Goal: Task Accomplishment & Management: Complete application form

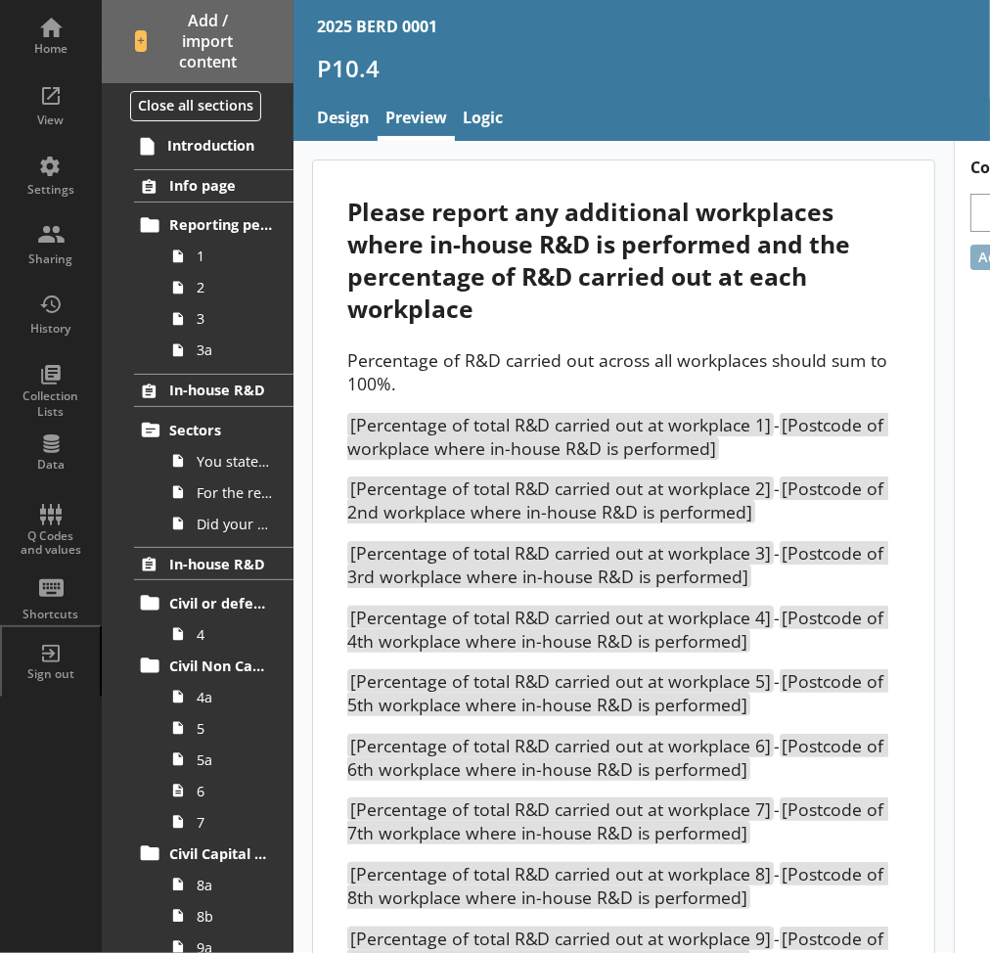
scroll to position [3398, 0]
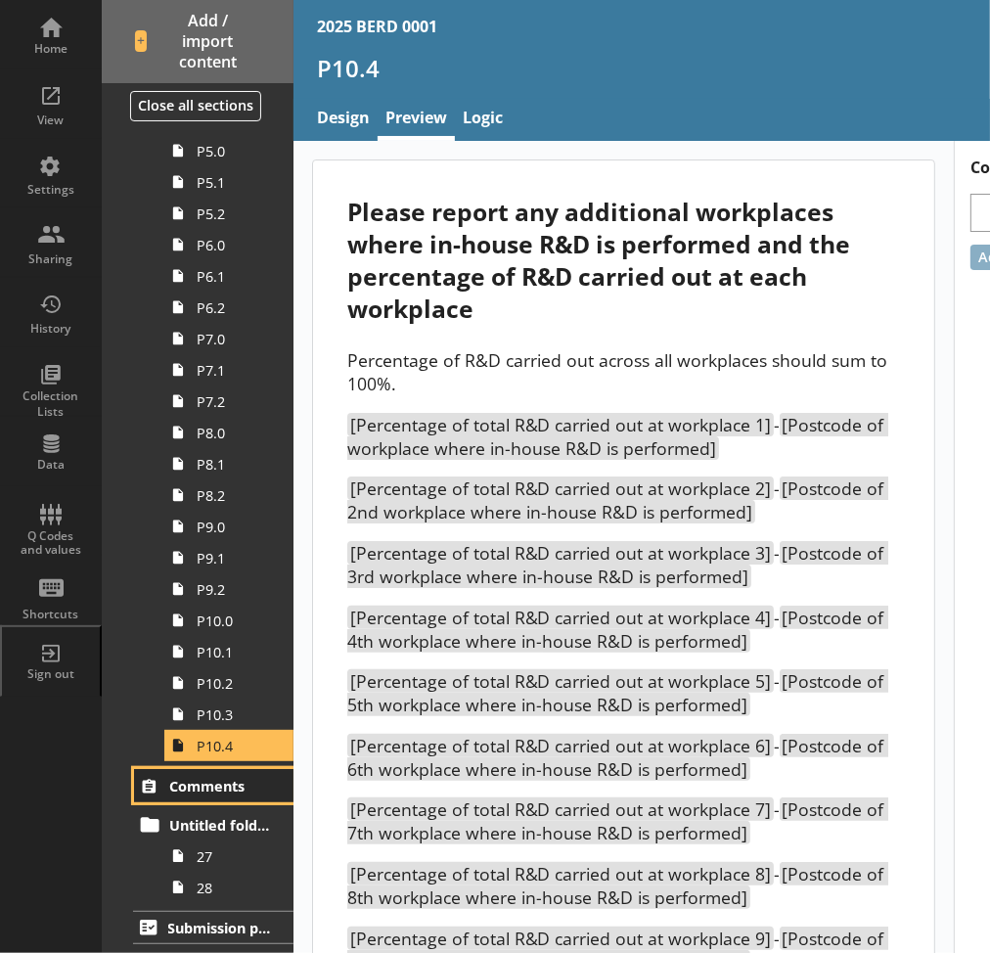
click at [206, 800] on link "Comments" at bounding box center [213, 785] width 159 height 33
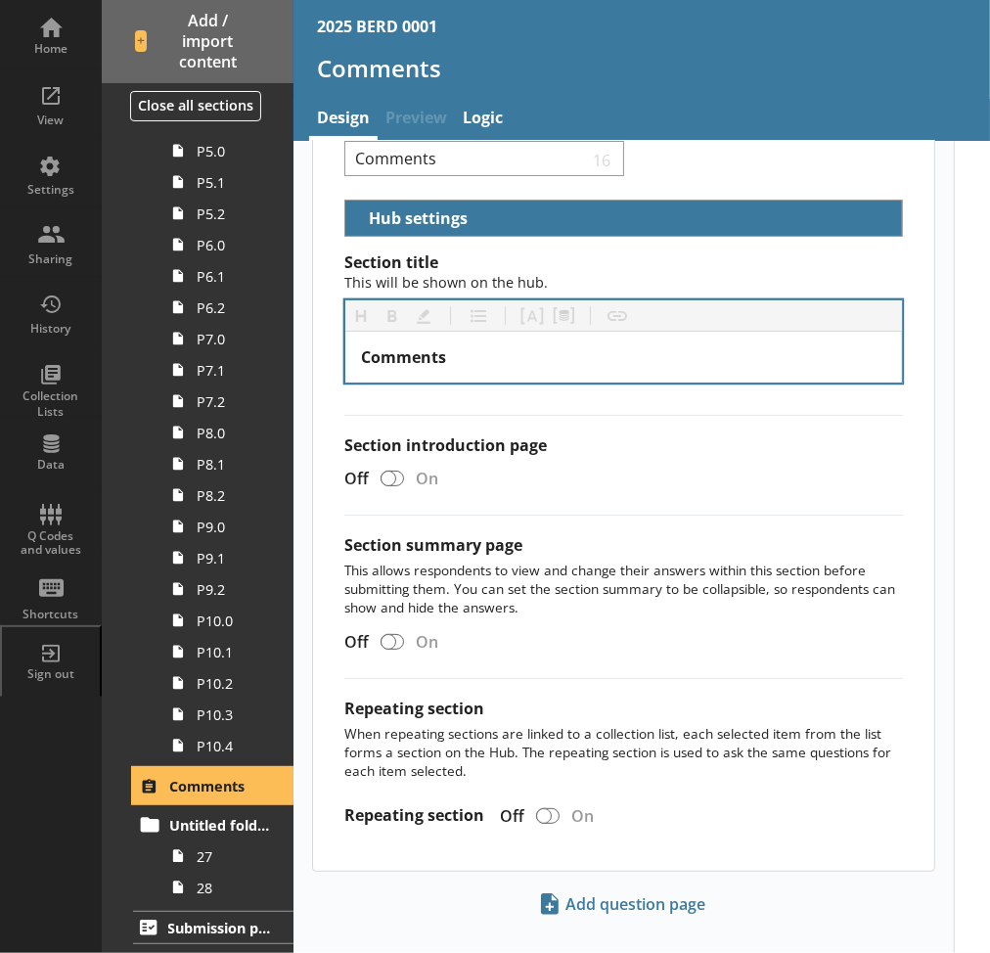
scroll to position [99, 0]
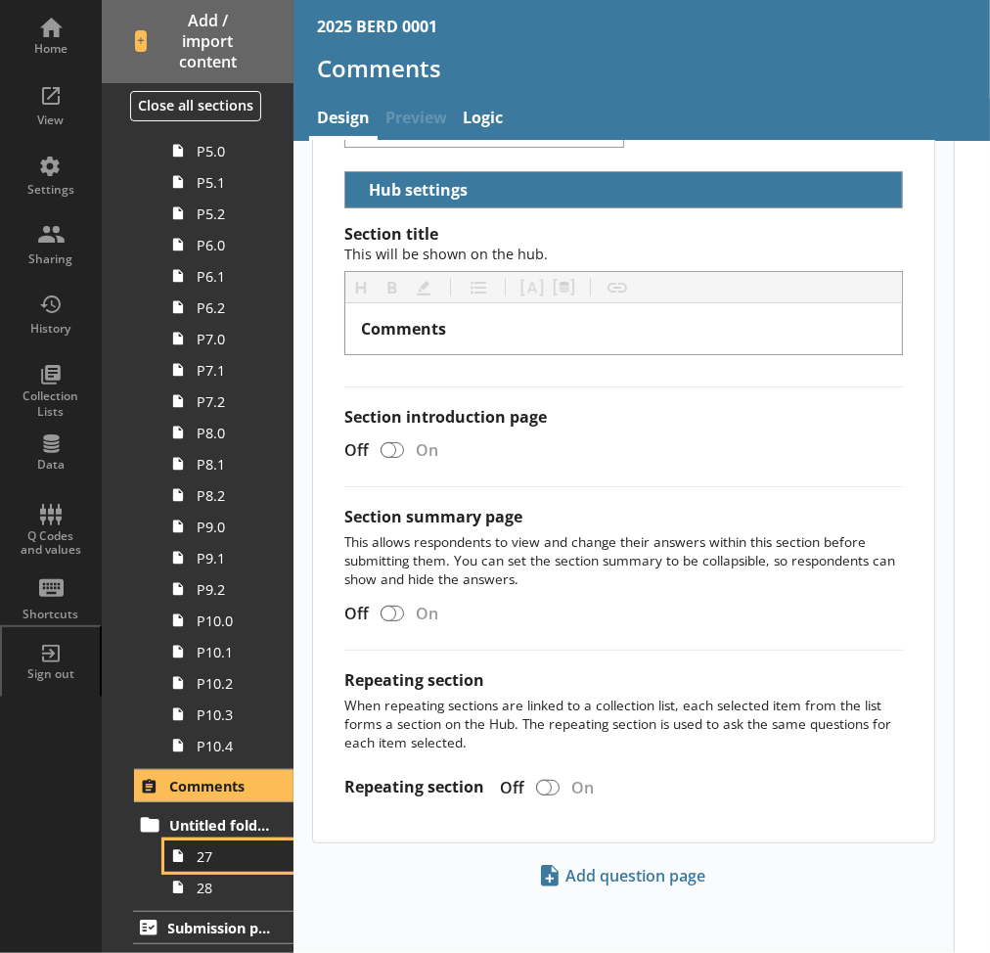
click at [214, 859] on span "27" at bounding box center [234, 856] width 75 height 19
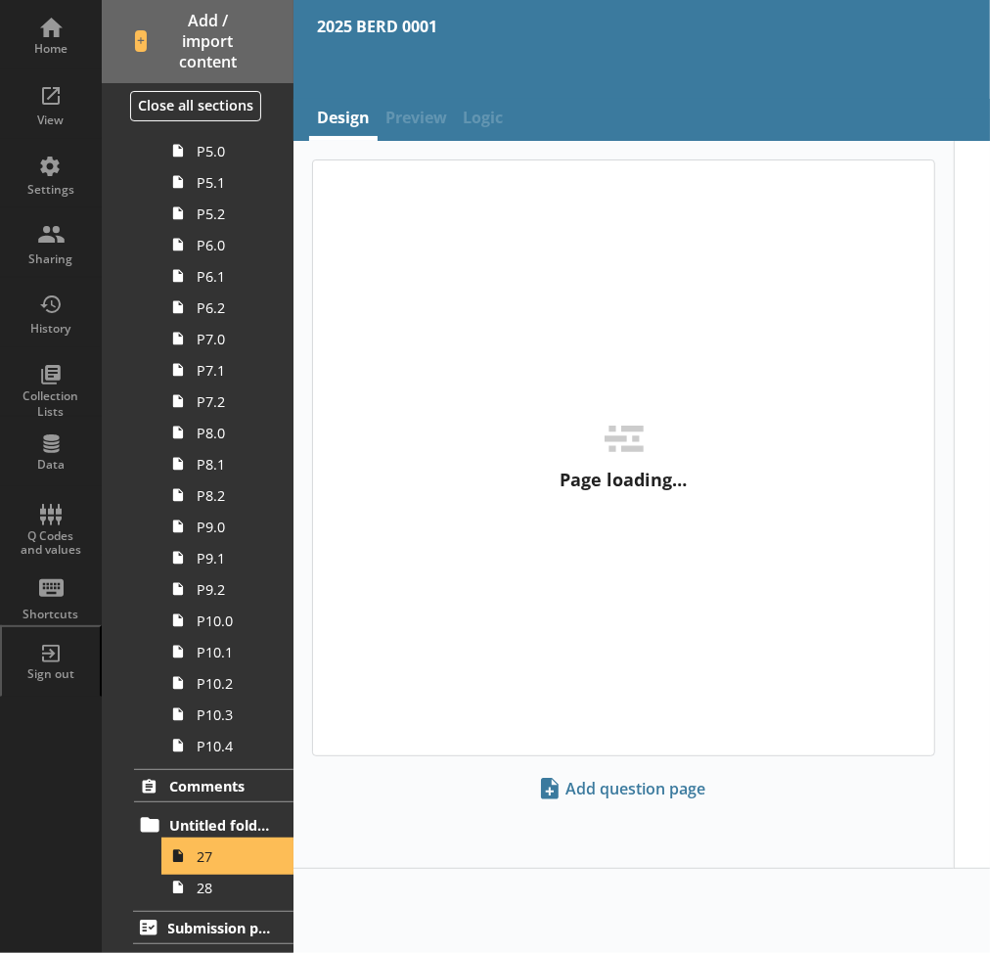
type textarea "x"
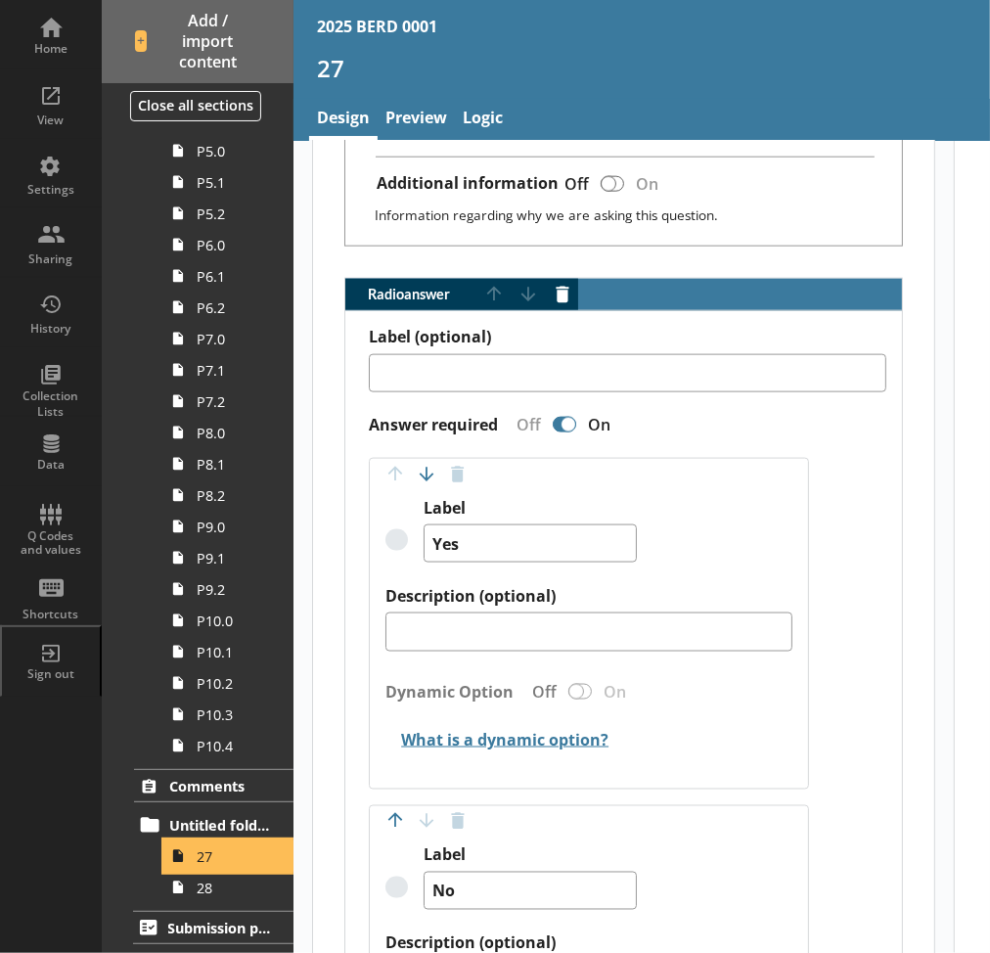
scroll to position [1668, 0]
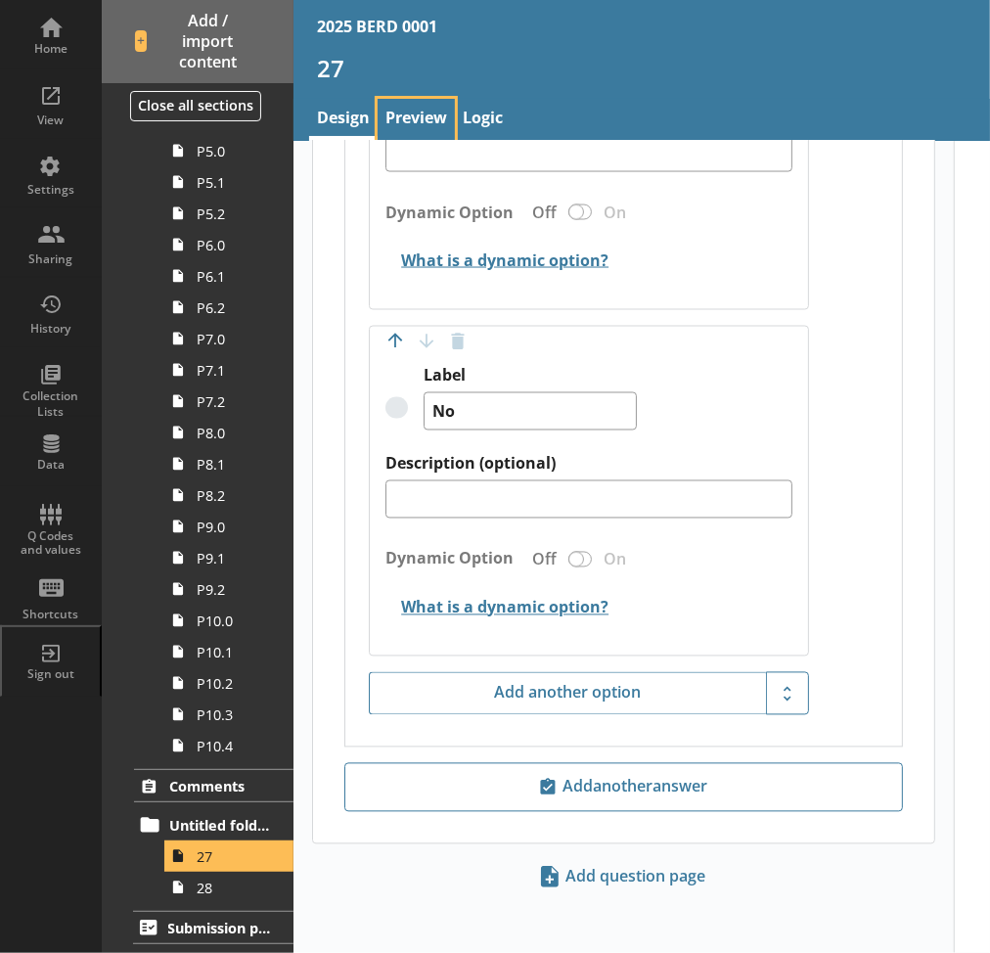
click at [426, 122] on link "Preview" at bounding box center [415, 120] width 77 height 42
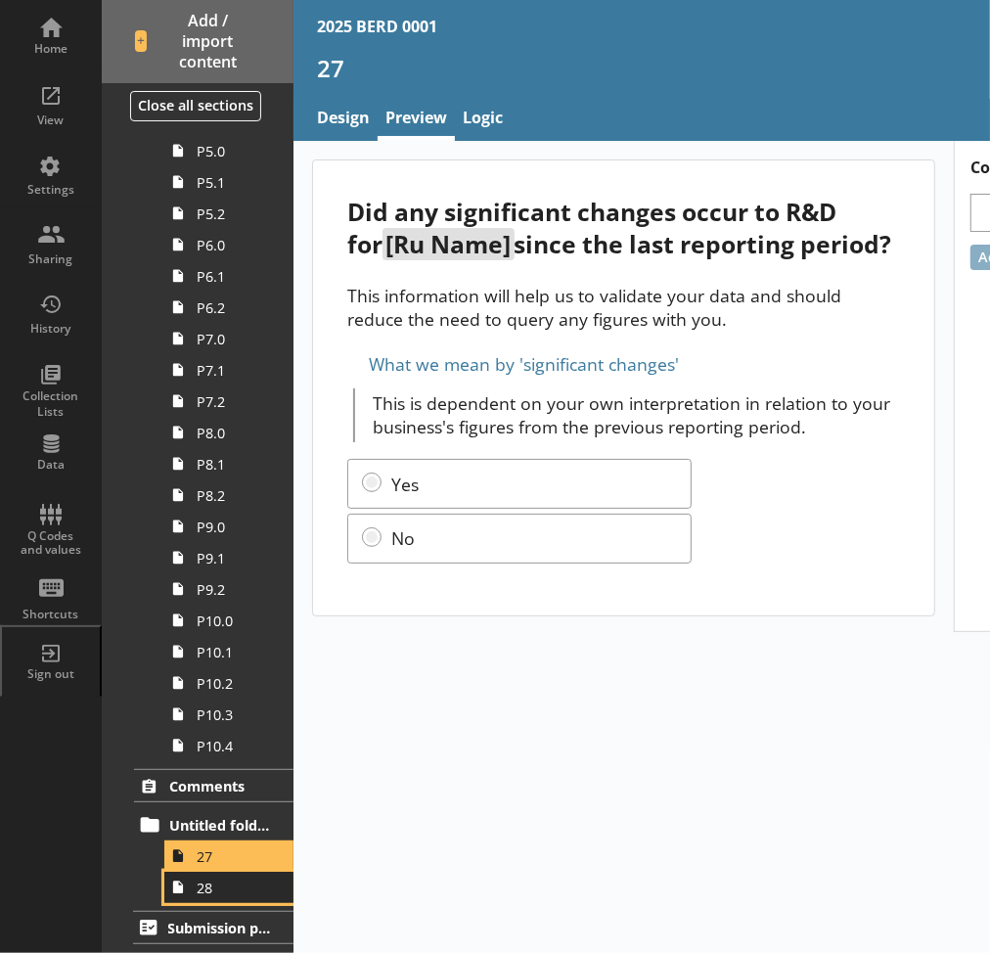
click at [214, 892] on span "28" at bounding box center [234, 887] width 75 height 19
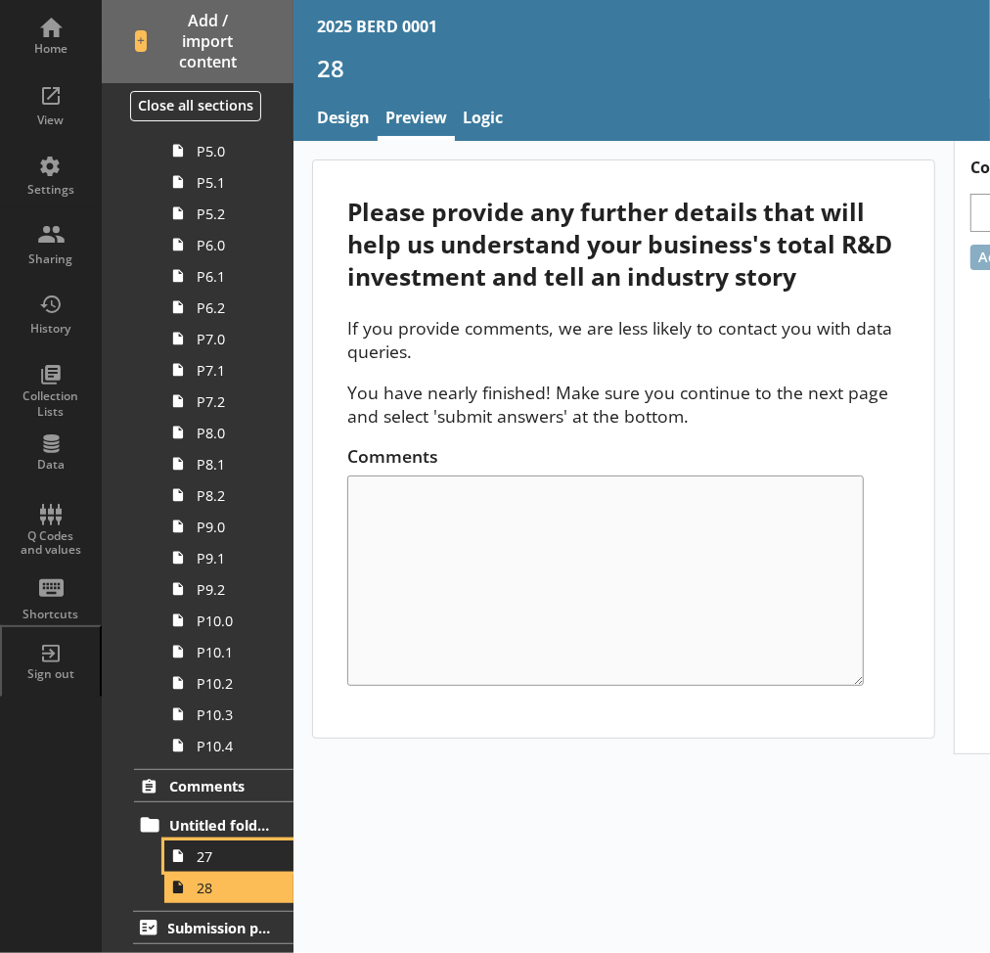
click at [212, 847] on span "27" at bounding box center [234, 856] width 75 height 19
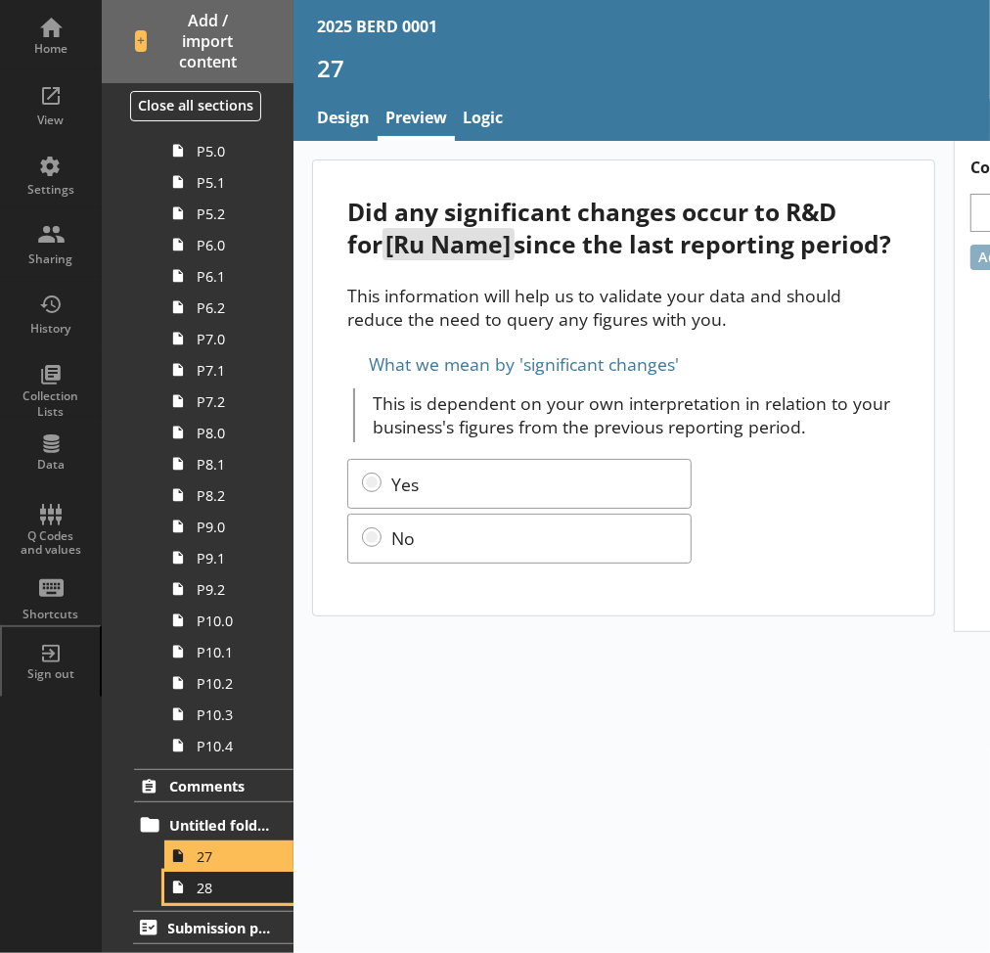
click at [200, 888] on span "28" at bounding box center [234, 887] width 75 height 19
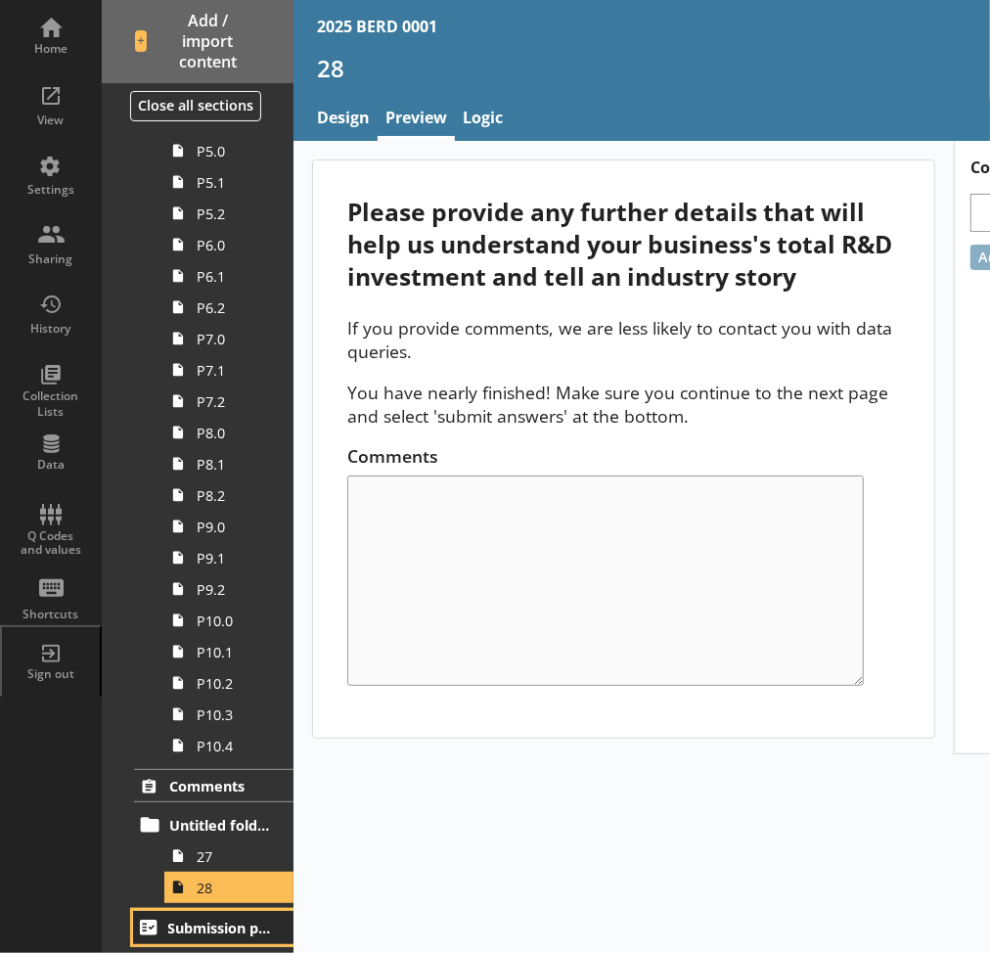
click at [177, 918] on span "Submission page" at bounding box center [220, 927] width 105 height 19
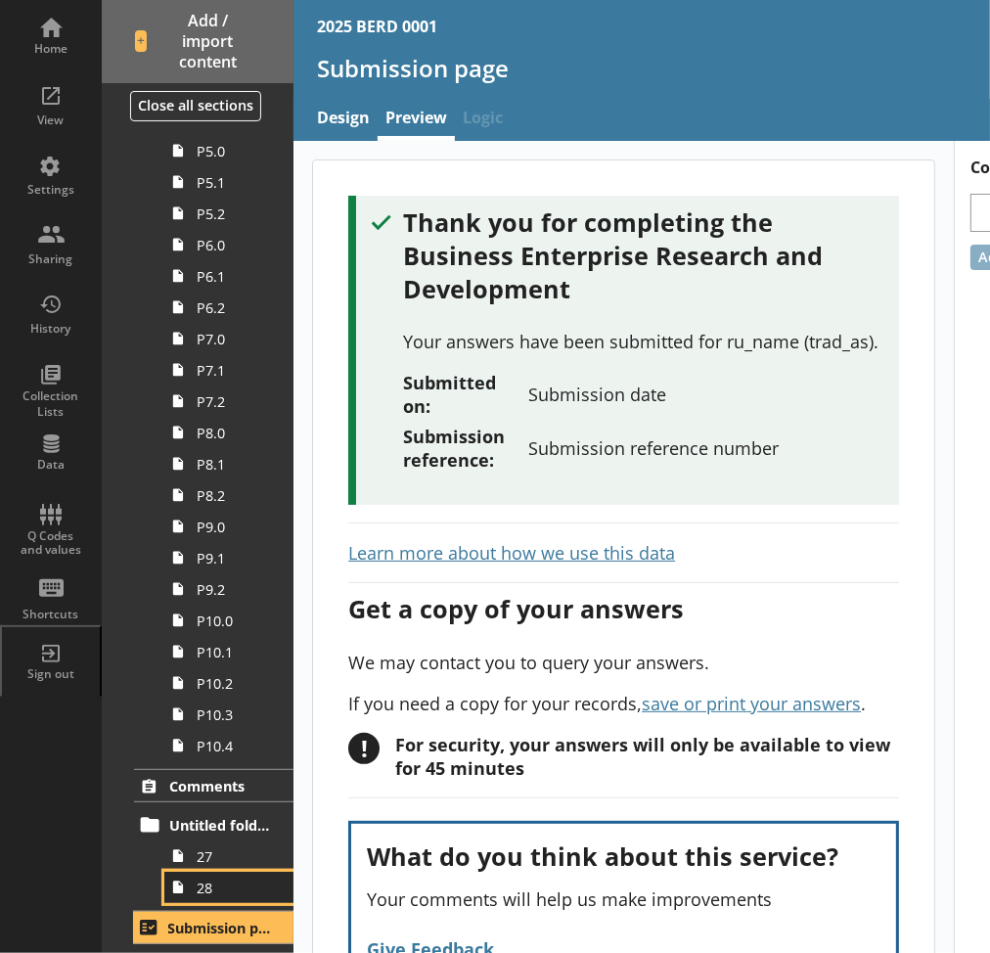
click at [214, 876] on link "28" at bounding box center [228, 886] width 129 height 31
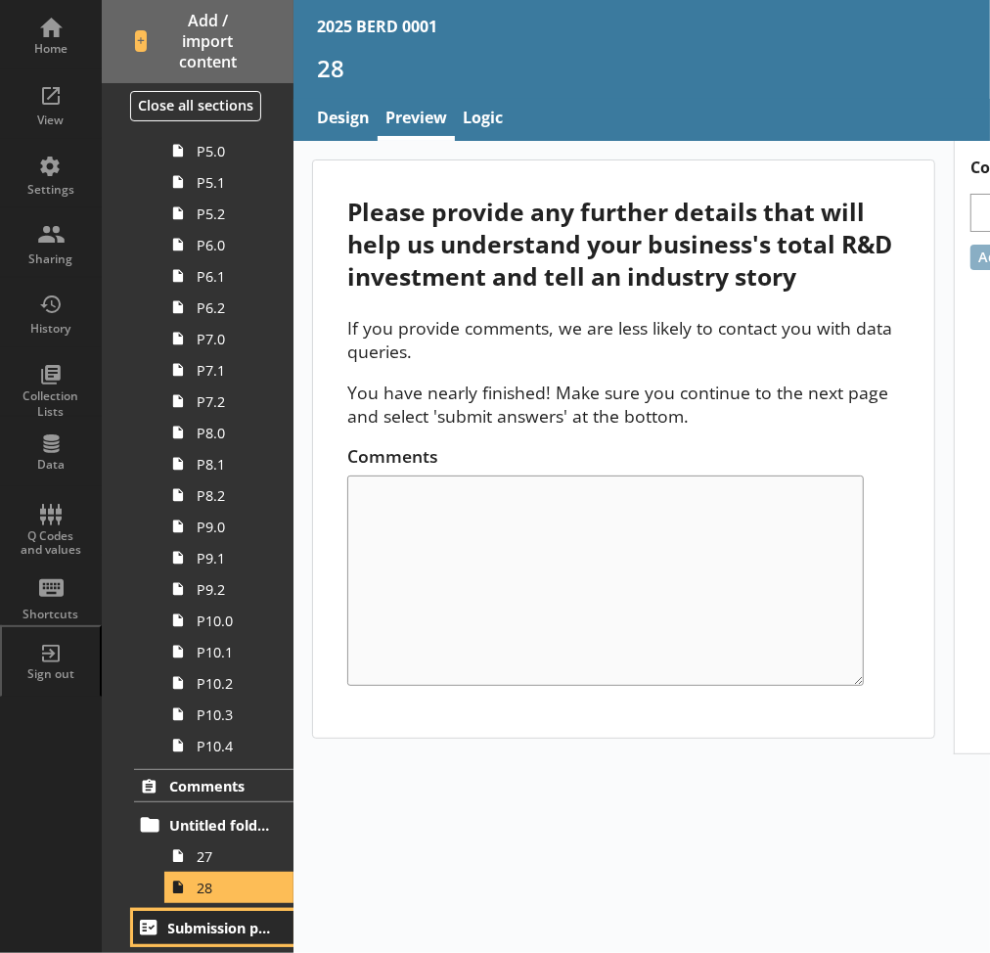
click at [158, 919] on icon at bounding box center [148, 926] width 30 height 31
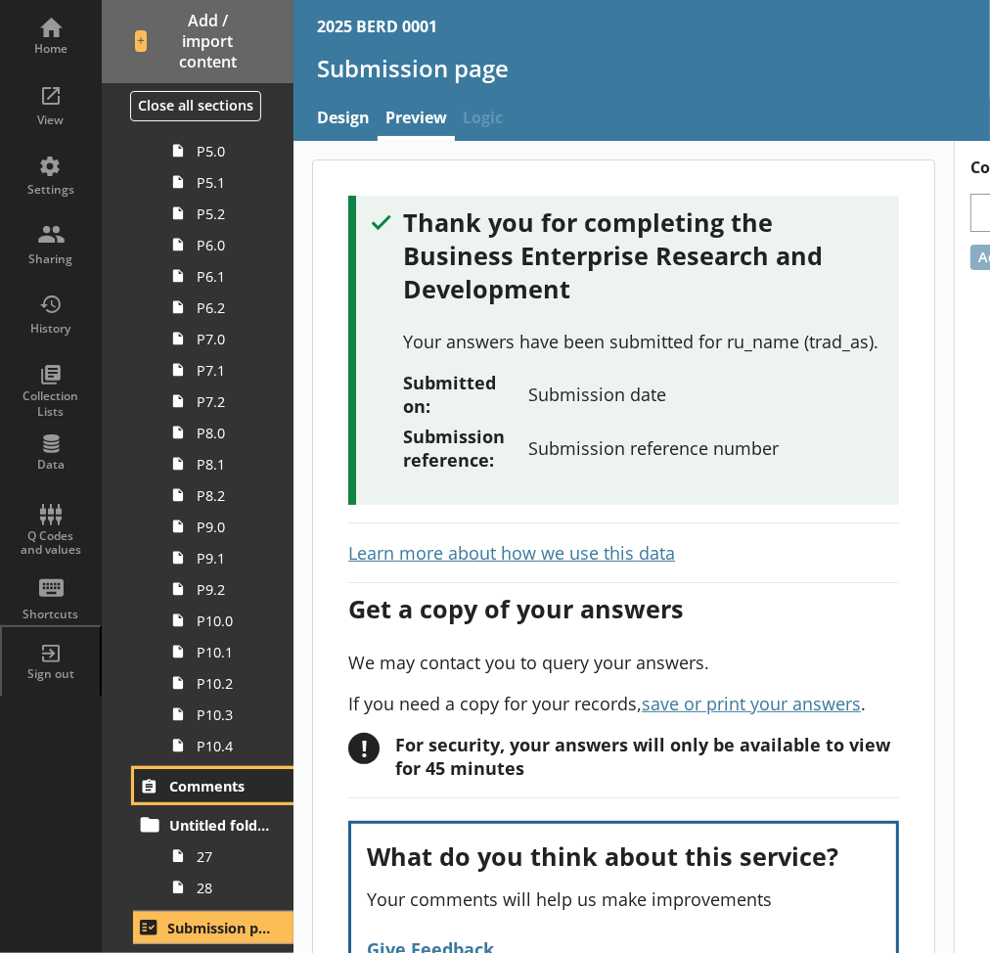
click at [200, 787] on span "Comments" at bounding box center [221, 786] width 104 height 19
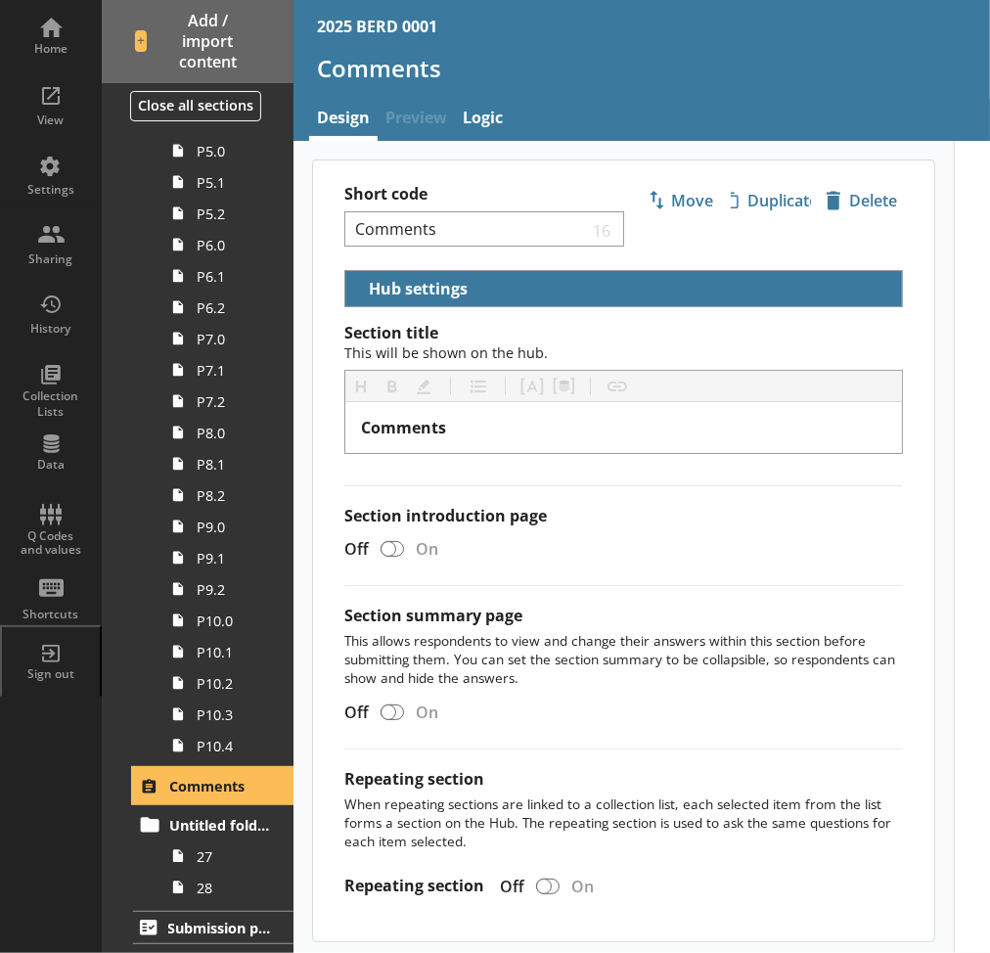
scroll to position [99, 0]
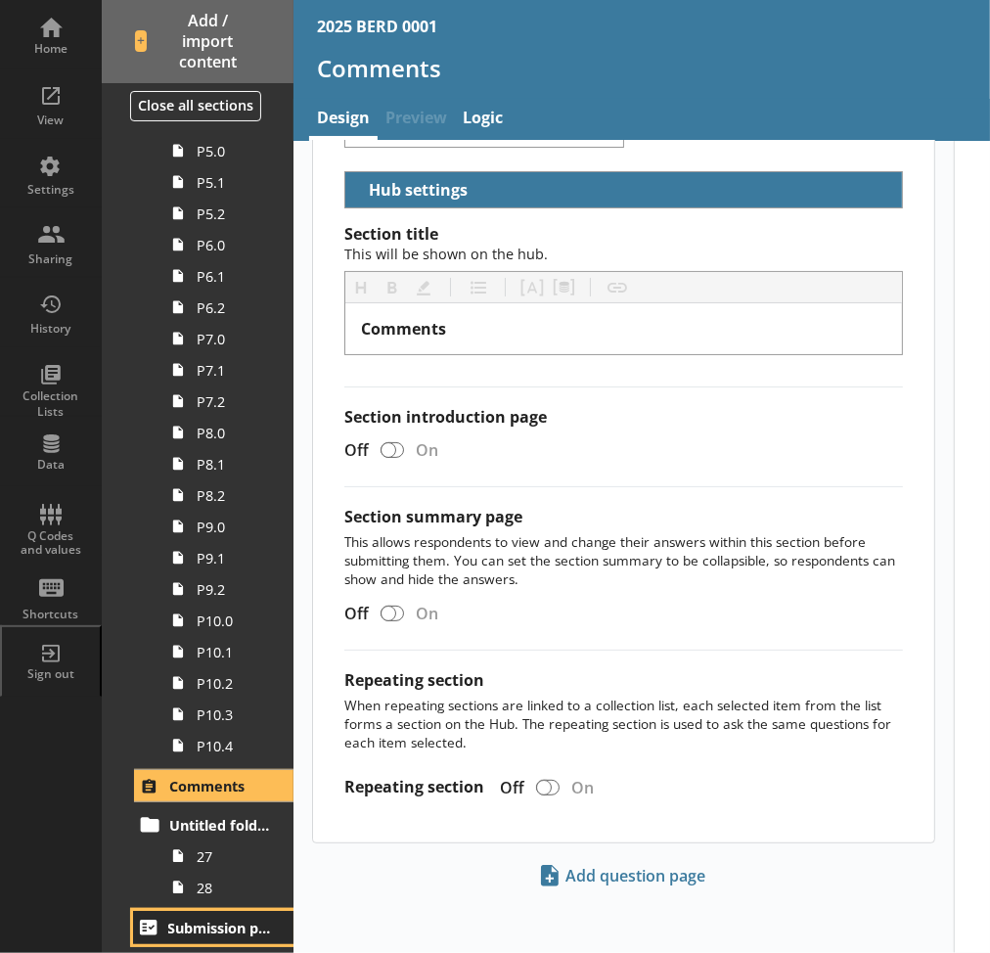
click at [188, 917] on link "Submission page" at bounding box center [213, 926] width 160 height 33
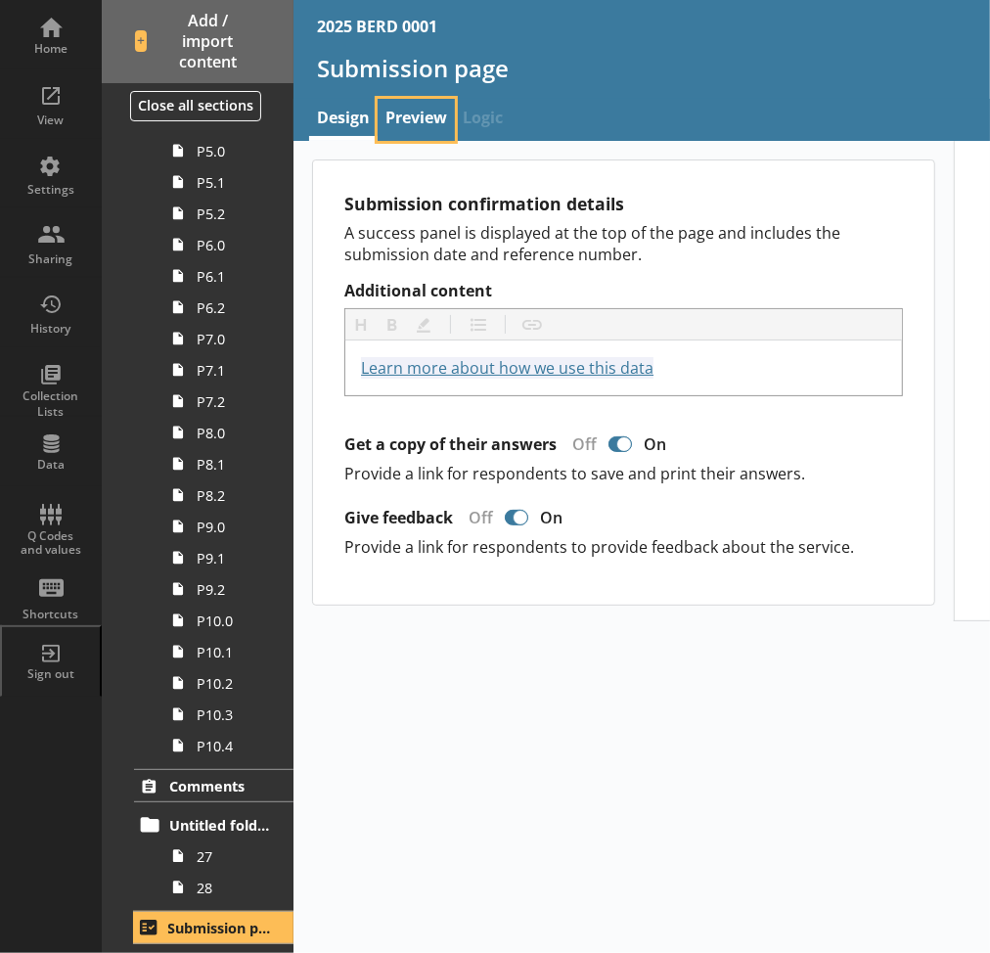
click at [423, 126] on link "Preview" at bounding box center [415, 120] width 77 height 42
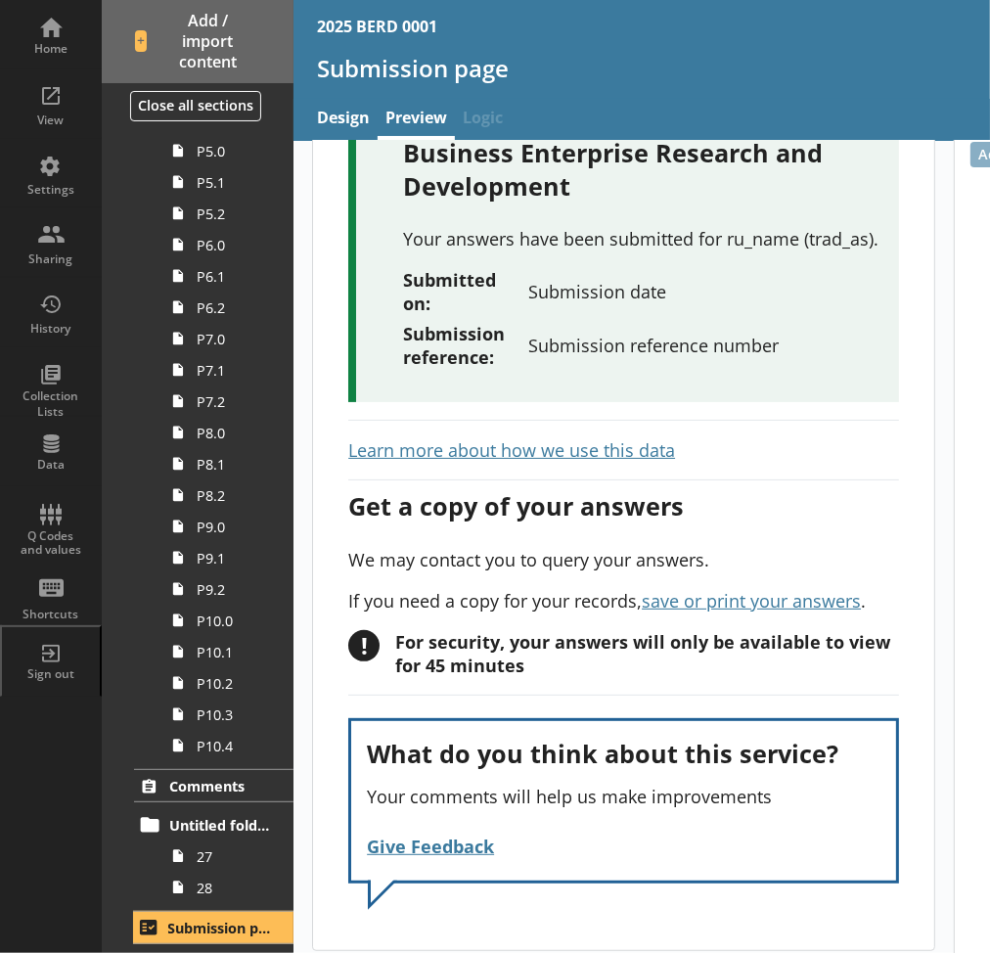
scroll to position [142, 0]
